Goal: Transaction & Acquisition: Purchase product/service

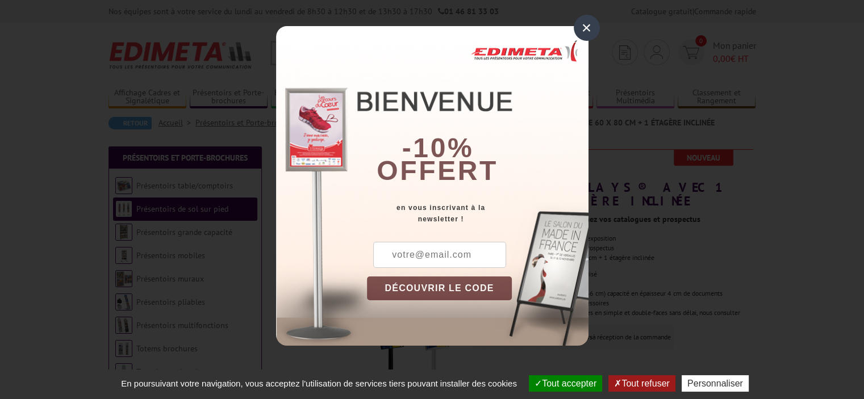
click at [462, 269] on div "DÉCOUVRIR LE CODE Copier le code Continuer sur [DOMAIN_NAME]" at bounding box center [478, 294] width 222 height 104
click at [471, 251] on input "text" at bounding box center [439, 255] width 133 height 26
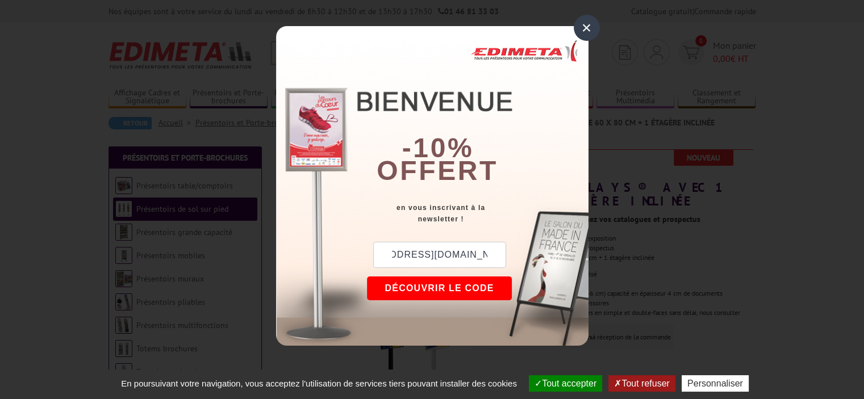
scroll to position [0, 56]
type input "[EMAIL_ADDRESS][DOMAIN_NAME]"
click at [461, 291] on button "DÉCOUVRIR LE CODE" at bounding box center [439, 289] width 145 height 24
click at [570, 384] on button "Tout accepter" at bounding box center [565, 383] width 73 height 16
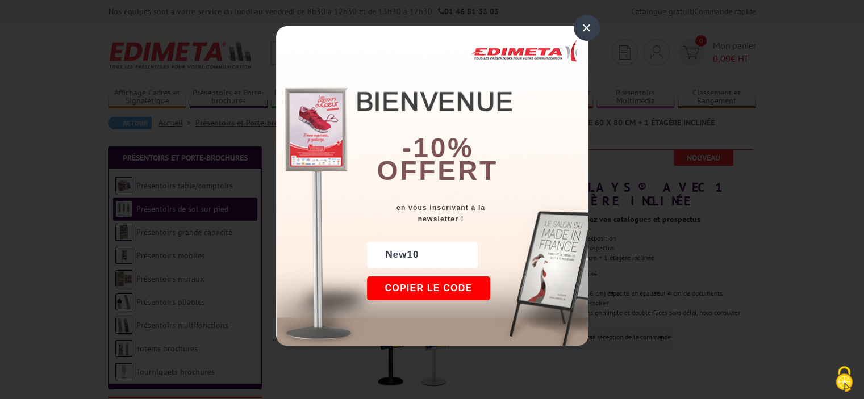
click at [444, 282] on button "Copier le code" at bounding box center [429, 289] width 124 height 24
click at [498, 295] on button "Continuer sur [DOMAIN_NAME]" at bounding box center [471, 289] width 208 height 24
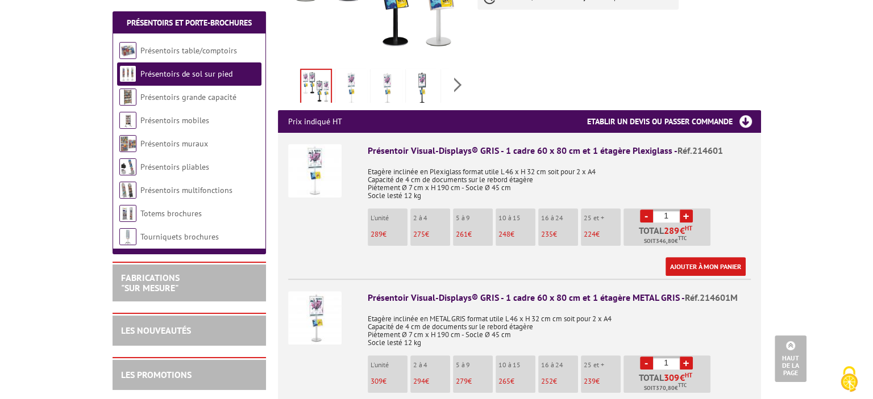
scroll to position [341, 0]
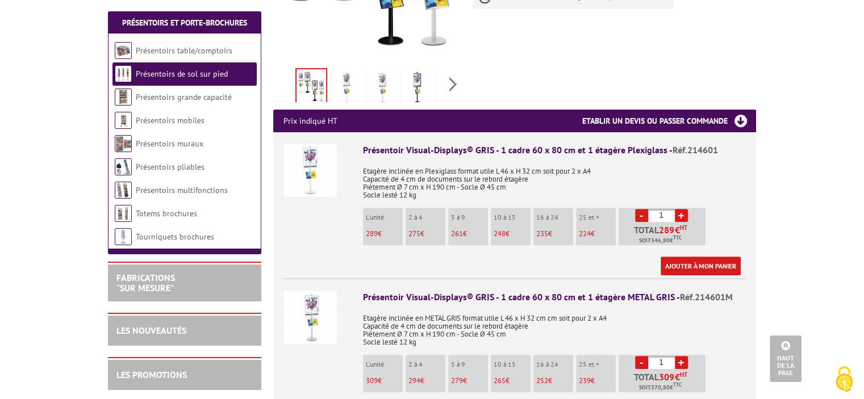
click at [375, 213] on li "L'unité 289 €" at bounding box center [383, 226] width 40 height 37
click at [708, 257] on link "Ajouter à mon panier" at bounding box center [701, 266] width 80 height 19
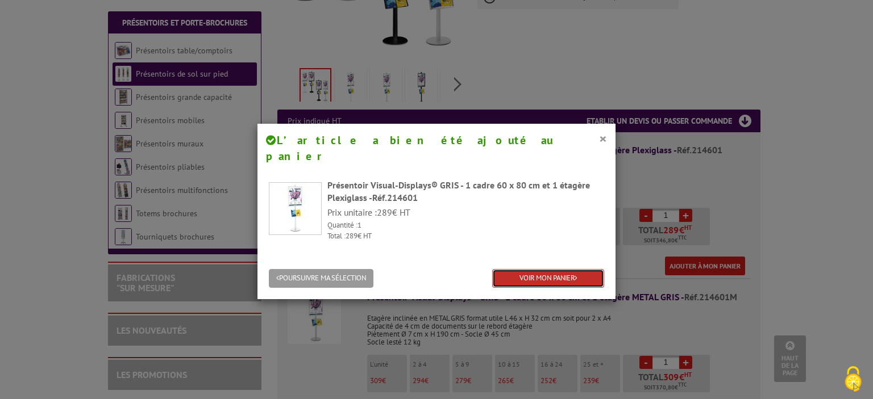
click at [526, 269] on link "VOIR MON PANIER" at bounding box center [548, 278] width 112 height 19
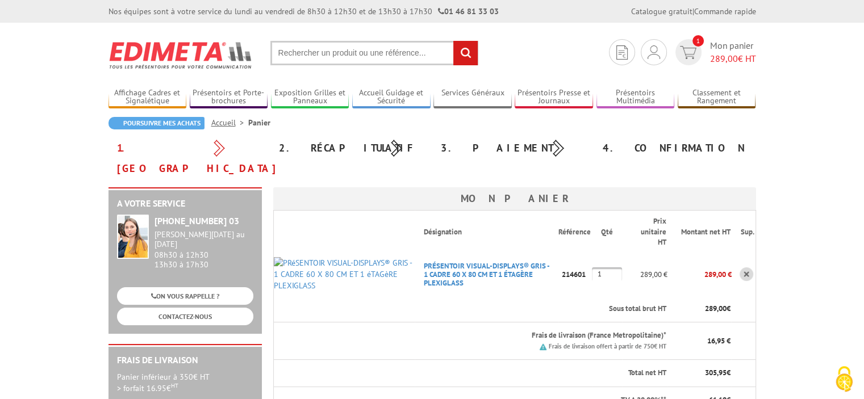
scroll to position [284, 0]
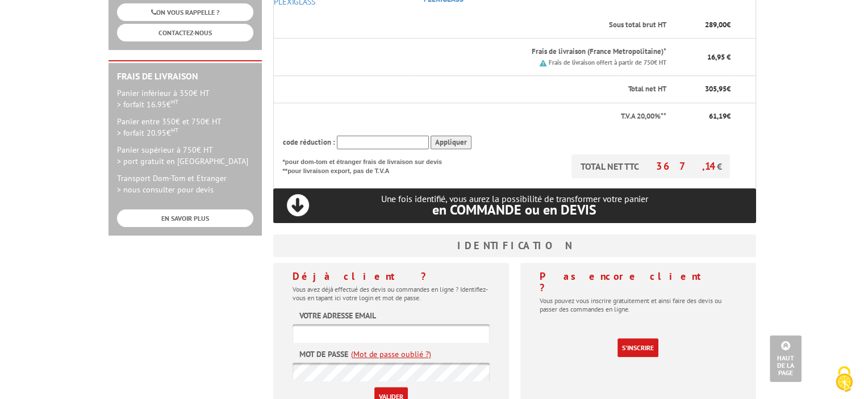
click at [371, 136] on input "text" at bounding box center [383, 143] width 92 height 14
paste input "New10"
type input "New10"
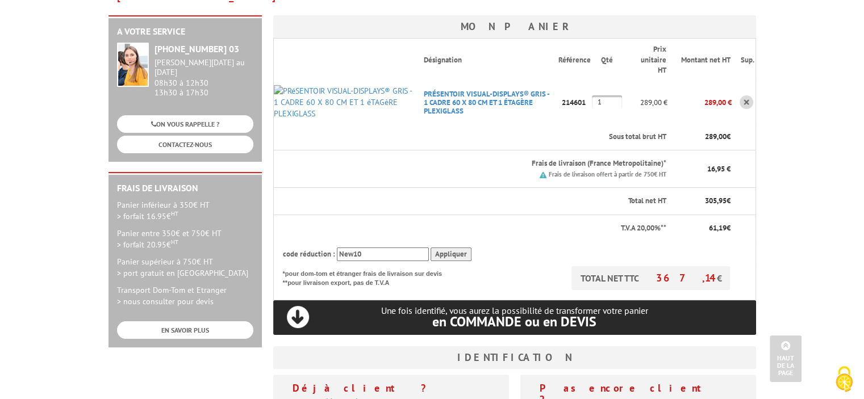
scroll to position [170, 0]
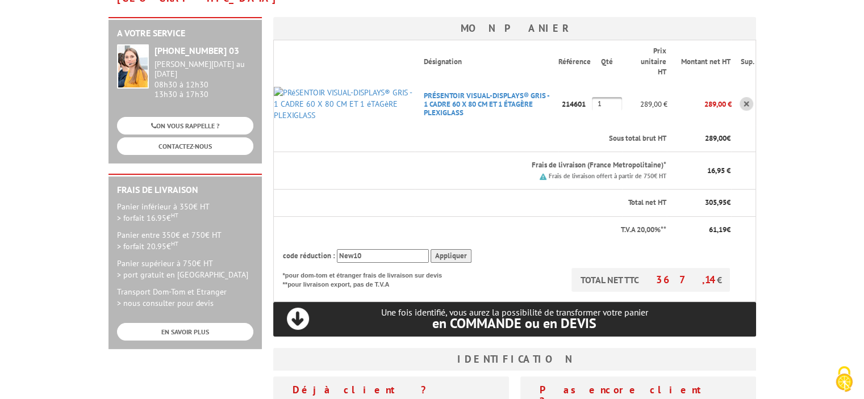
click at [450, 249] on input "Appliquer" at bounding box center [451, 256] width 41 height 14
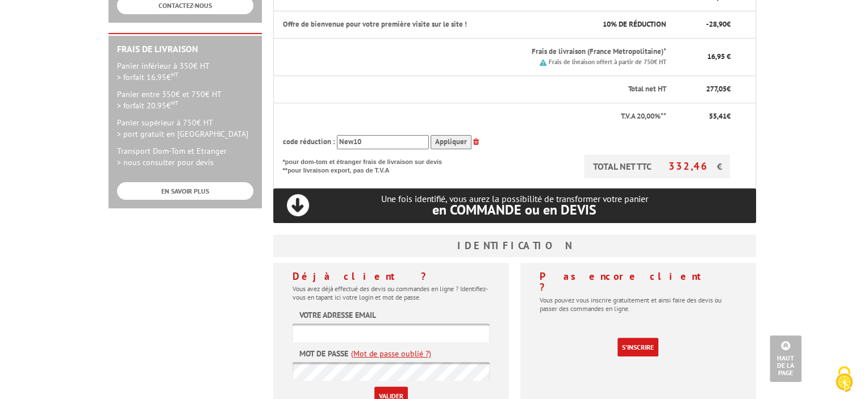
scroll to position [284, 0]
